Goal: Information Seeking & Learning: Check status

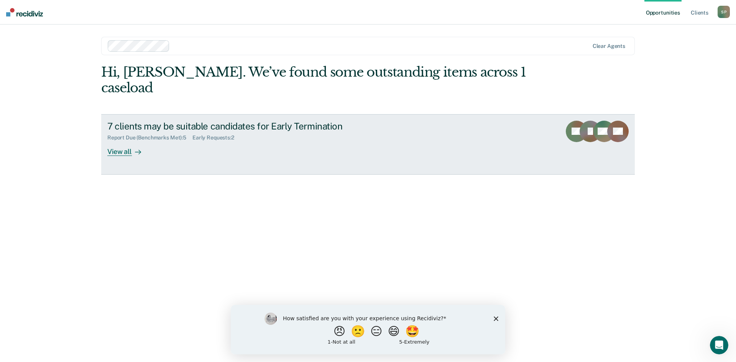
click at [163, 134] on div "Report Due (Benchmarks Met) : 5" at bounding box center [149, 137] width 85 height 7
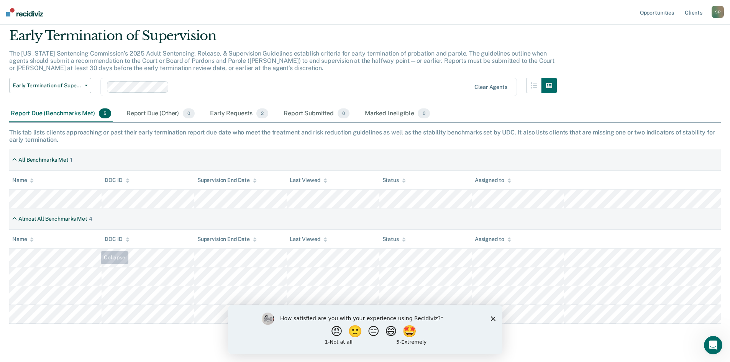
scroll to position [38, 0]
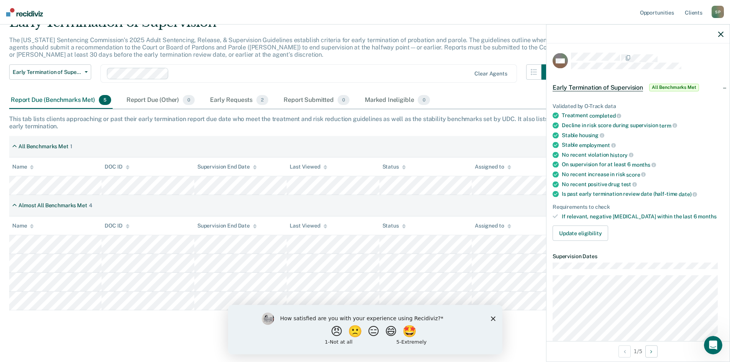
click at [718, 33] on div at bounding box center [637, 34] width 183 height 19
click at [719, 34] on icon "button" at bounding box center [720, 33] width 5 height 5
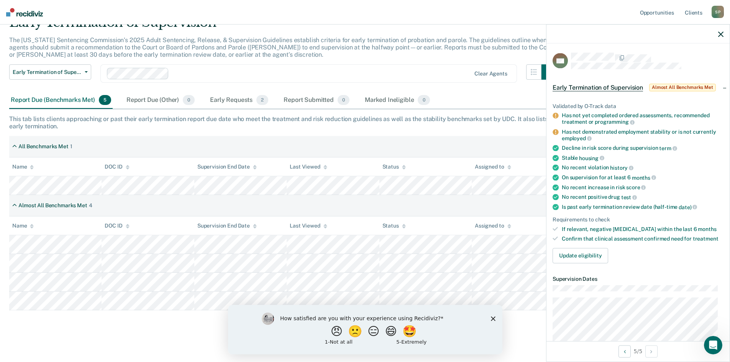
click at [721, 33] on icon "button" at bounding box center [720, 33] width 5 height 5
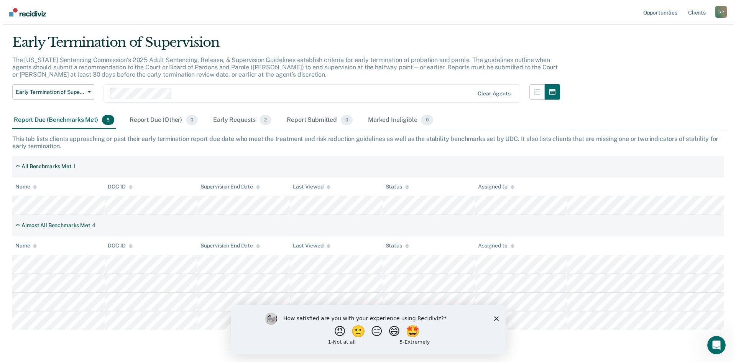
scroll to position [0, 0]
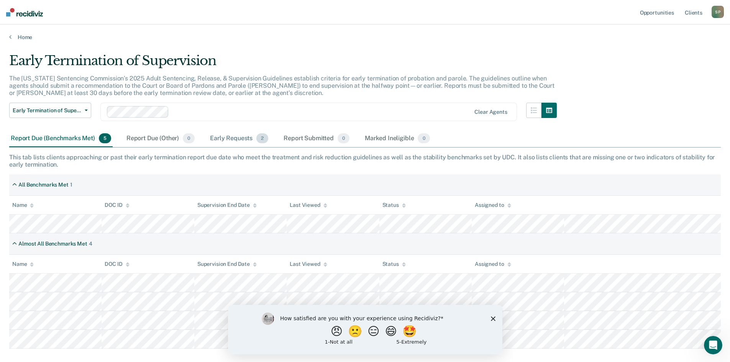
click at [235, 141] on div "Early Requests 2" at bounding box center [238, 138] width 61 height 17
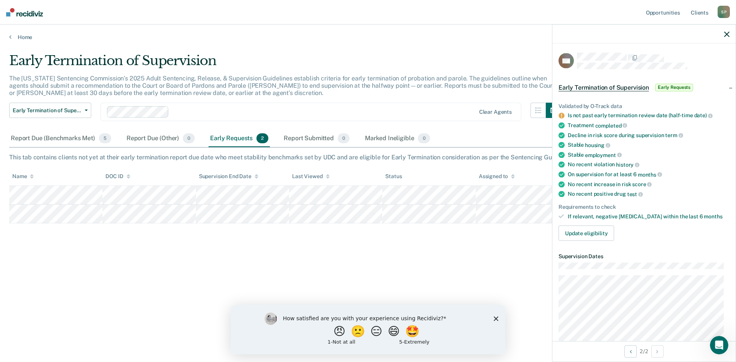
click at [726, 34] on icon "button" at bounding box center [726, 33] width 5 height 5
